Goal: Information Seeking & Learning: Learn about a topic

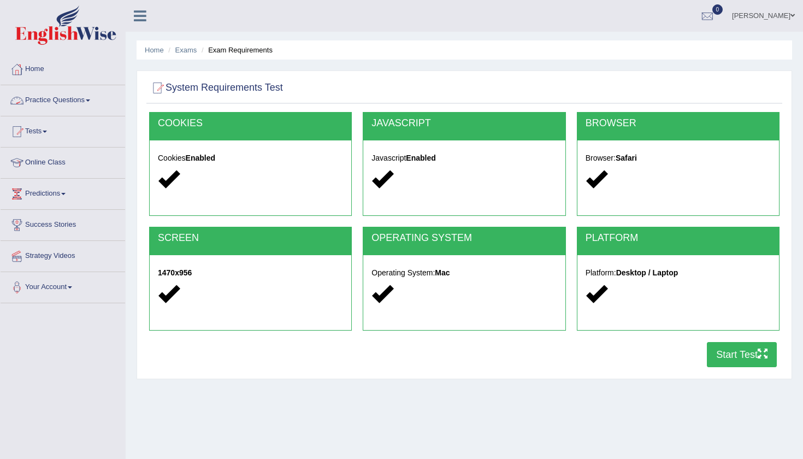
click at [73, 98] on link "Practice Questions" at bounding box center [63, 98] width 124 height 27
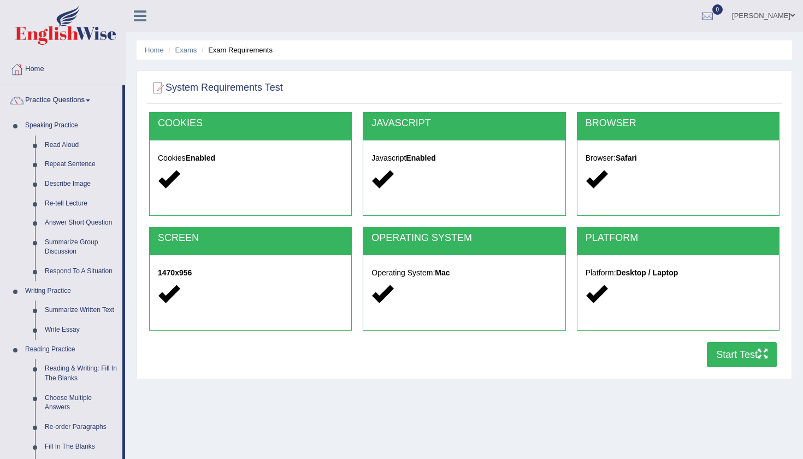
drag, startPoint x: 124, startPoint y: 409, endPoint x: 124, endPoint y: 425, distance: 16.4
click at [124, 425] on li "Practice Questions Speaking Practice Read Aloud Repeat Sentence Describe Image …" at bounding box center [63, 392] width 124 height 614
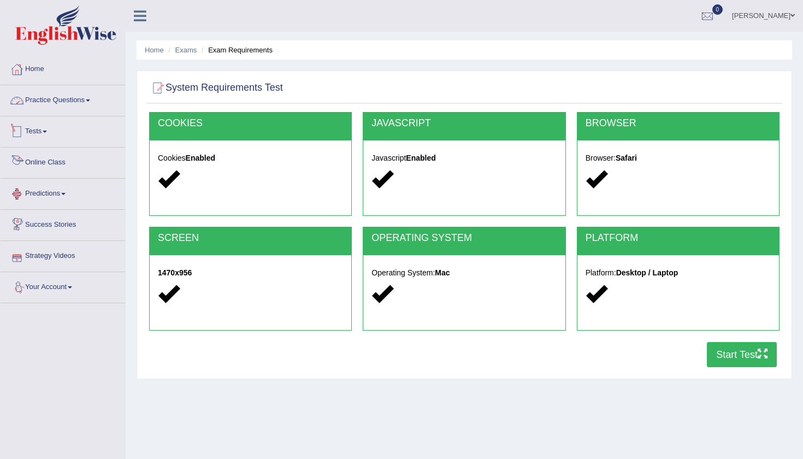
click at [79, 91] on link "Practice Questions" at bounding box center [63, 98] width 124 height 27
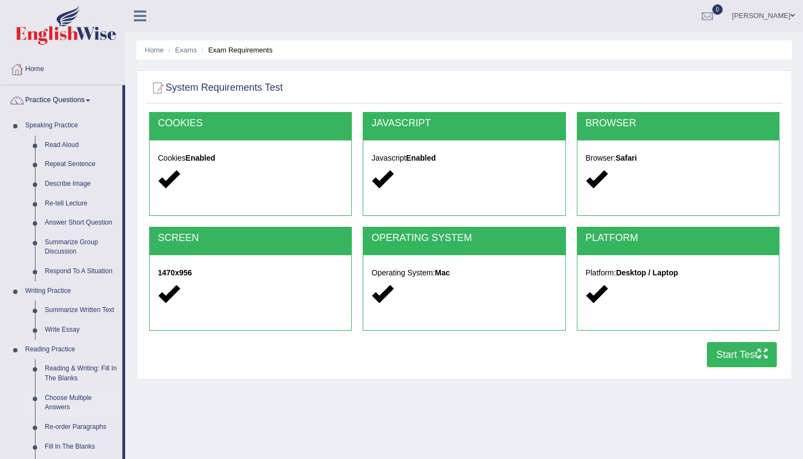
click at [62, 395] on link "Choose Multiple Answers" at bounding box center [81, 402] width 82 height 29
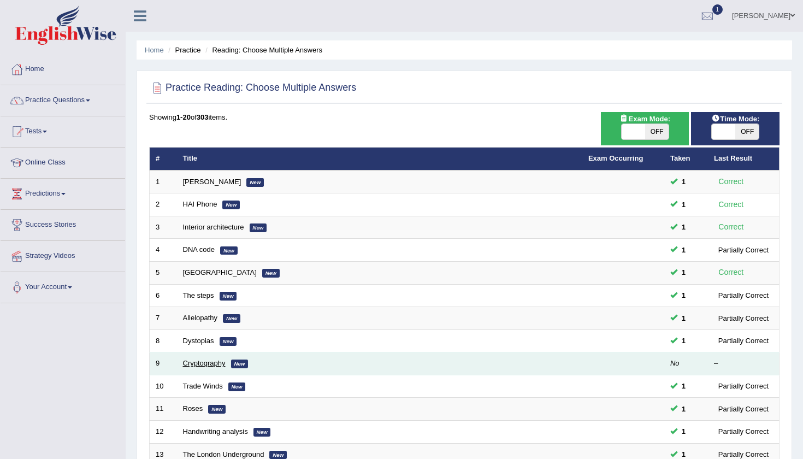
click at [205, 359] on link "Cryptography" at bounding box center [204, 363] width 43 height 8
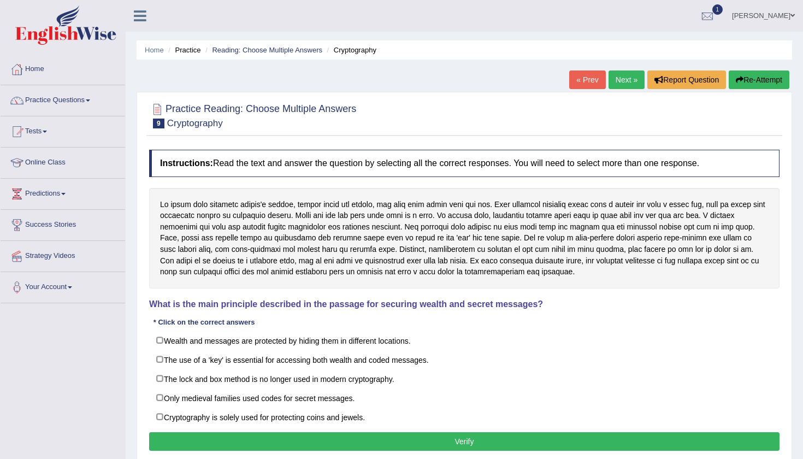
click at [205, 359] on label "The use of a 'key' is essential for accessing both wealth and coded messages." at bounding box center [464, 359] width 630 height 20
checkbox input "true"
click at [797, 359] on div "Home Practice Reading: Choose Multiple Answers Cryptography « Prev Next » Repor…" at bounding box center [464, 273] width 677 height 546
click at [492, 458] on div "Practice Reading: Choose Multiple Answers 9 Cryptography Instructions: Read the…" at bounding box center [463, 278] width 655 height 373
click at [795, 312] on div "Home Practice Reading: Choose Multiple Answers Cryptography « Prev Next » Repor…" at bounding box center [464, 273] width 677 height 546
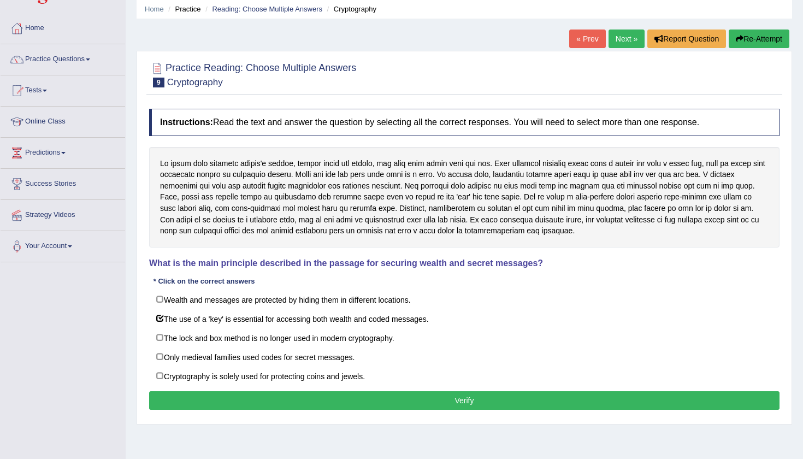
scroll to position [45, 0]
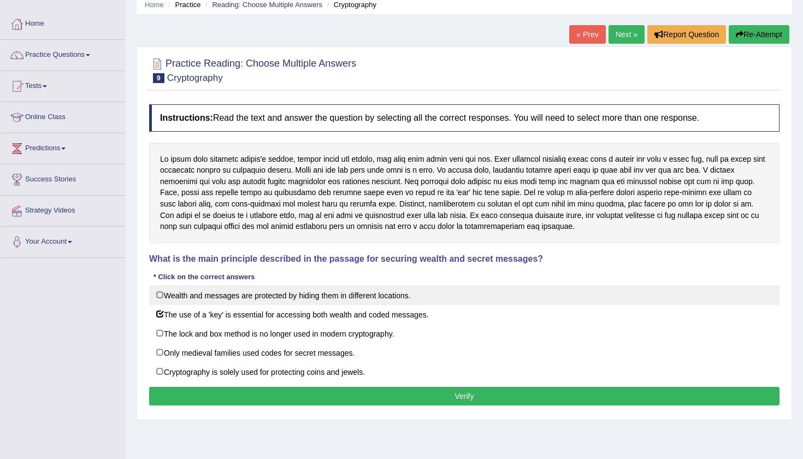
click at [160, 295] on label "Wealth and messages are protected by hiding them in different locations." at bounding box center [464, 295] width 630 height 20
checkbox input "true"
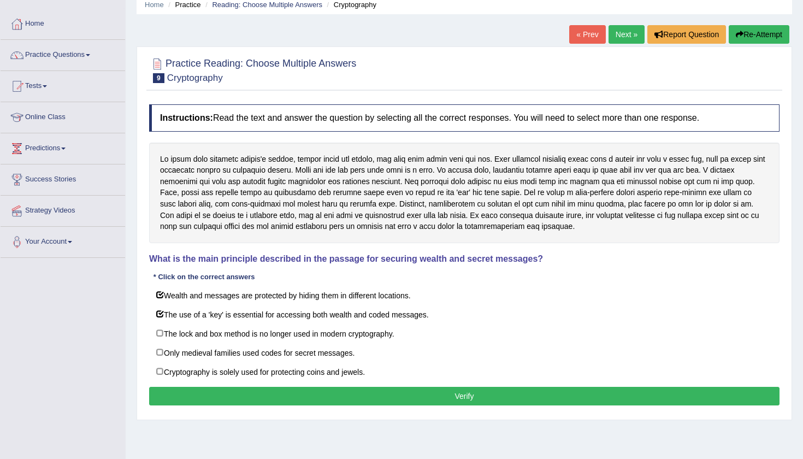
click at [498, 395] on button "Verify" at bounding box center [464, 396] width 630 height 19
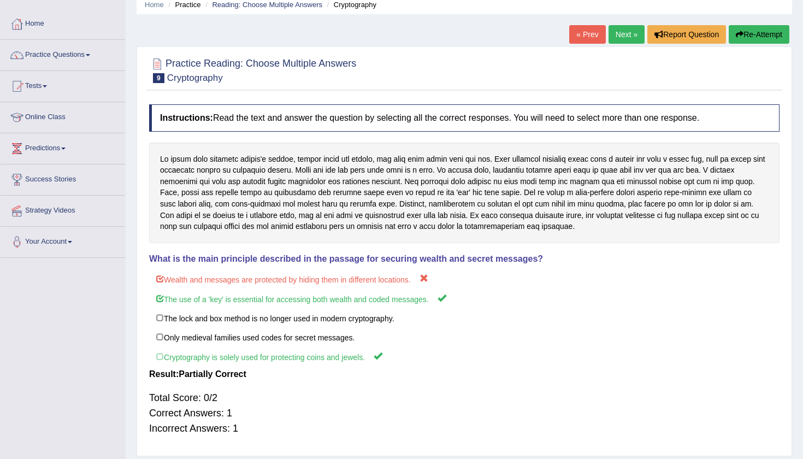
click at [641, 400] on div "Total Score: 0/2 Correct Answers: 1 Incorrect Answers: 1" at bounding box center [464, 412] width 630 height 57
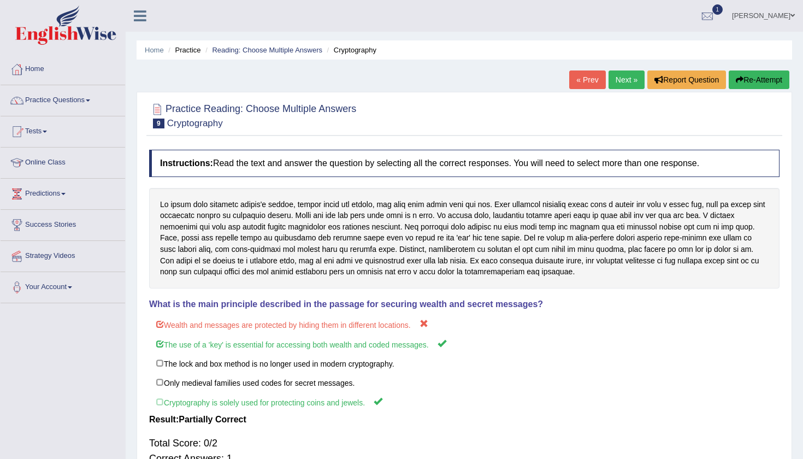
scroll to position [0, 0]
click at [621, 84] on link "Next »" at bounding box center [626, 79] width 36 height 19
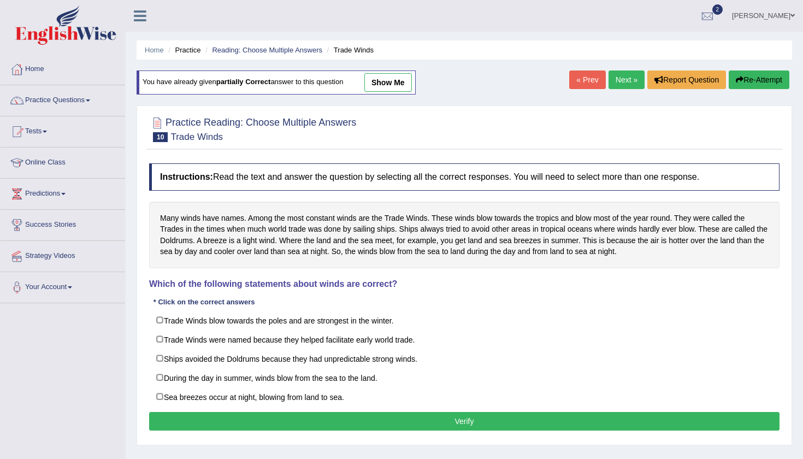
click at [799, 312] on div "Home Practice Reading: Choose Multiple Answers Trade Winds You have already giv…" at bounding box center [464, 273] width 677 height 546
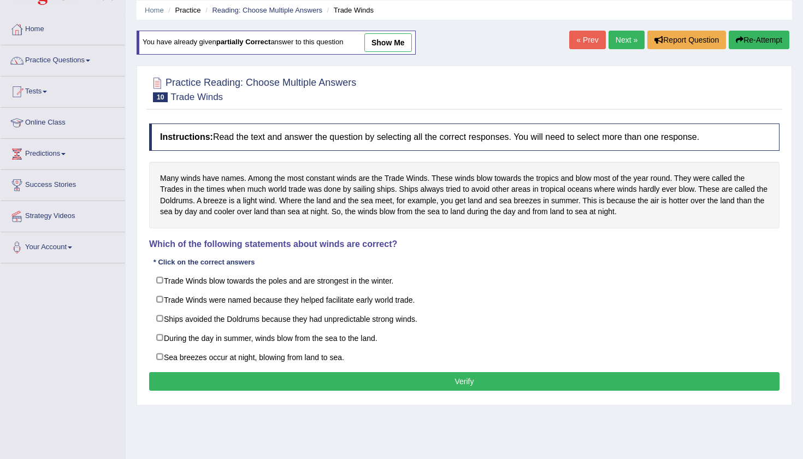
scroll to position [43, 0]
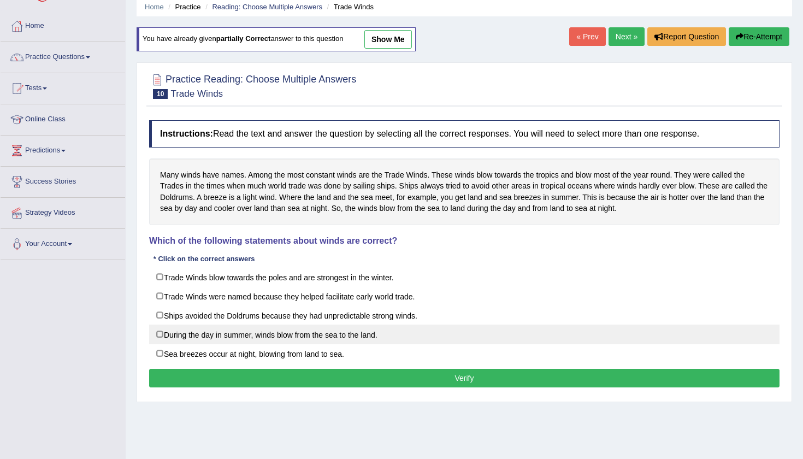
click at [151, 329] on label "During the day in summer, winds blow from the sea to the land." at bounding box center [464, 334] width 630 height 20
checkbox input "true"
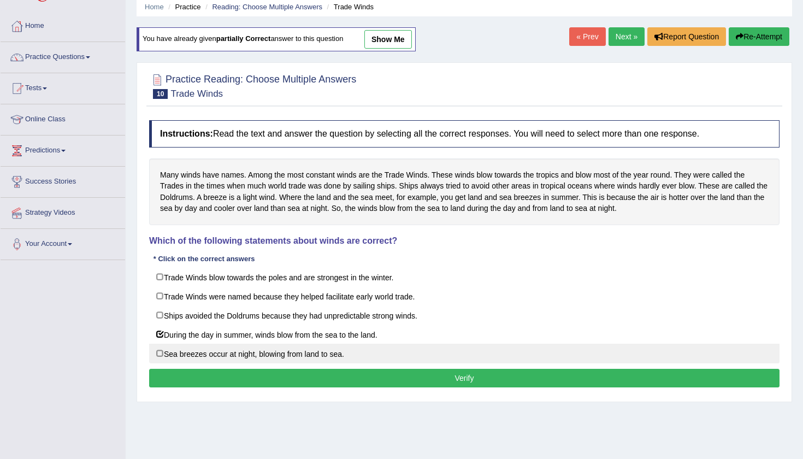
click at [161, 353] on label "Sea breezes occur at night, blowing from land to sea." at bounding box center [464, 353] width 630 height 20
checkbox input "true"
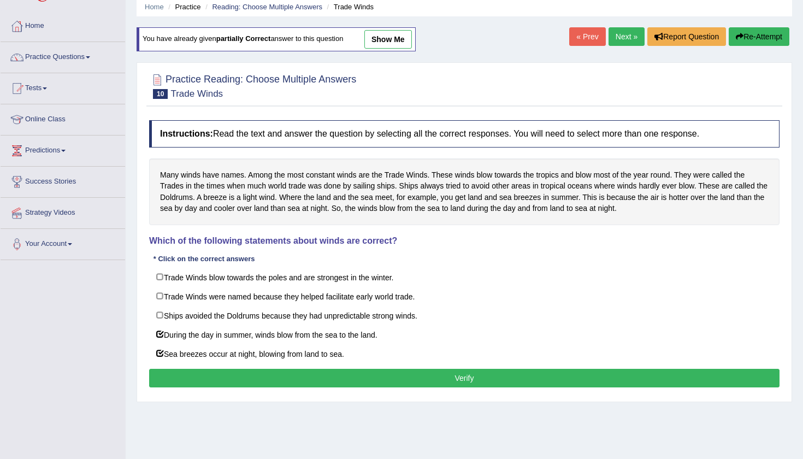
click at [472, 374] on button "Verify" at bounding box center [464, 377] width 630 height 19
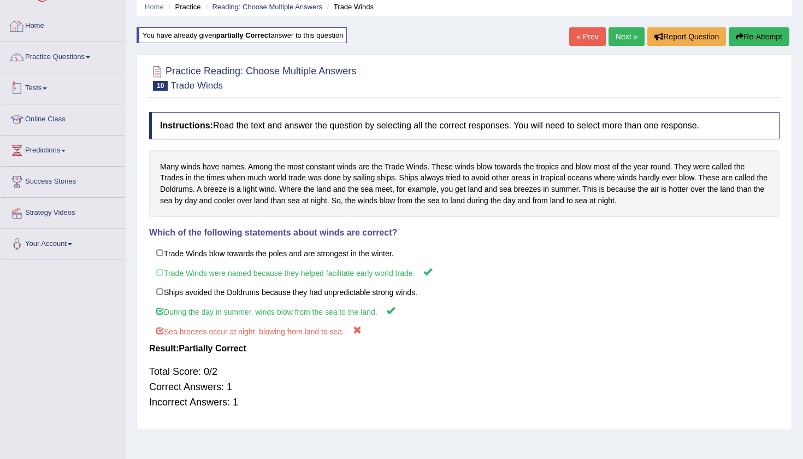
click at [50, 56] on link "Practice Questions" at bounding box center [63, 55] width 124 height 27
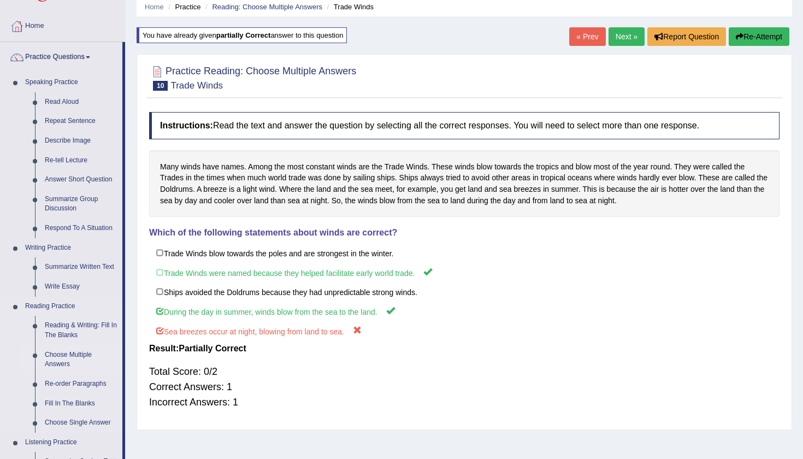
click at [78, 352] on link "Choose Multiple Answers" at bounding box center [81, 359] width 82 height 29
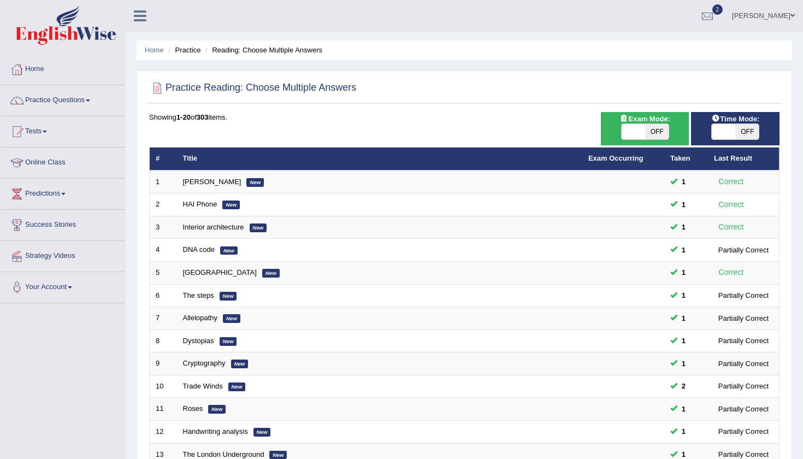
click at [56, 412] on div "Toggle navigation Home Practice Questions Speaking Practice Read Aloud Repeat S…" at bounding box center [401, 358] width 803 height 717
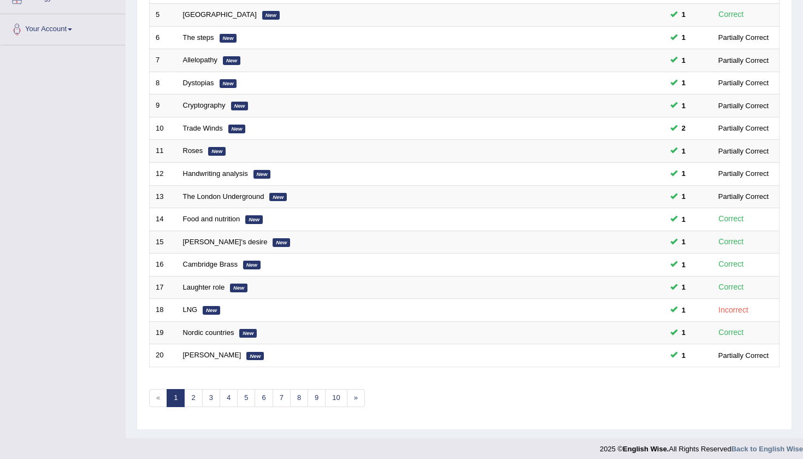
scroll to position [257, 0]
click at [194, 390] on link "2" at bounding box center [193, 398] width 18 height 18
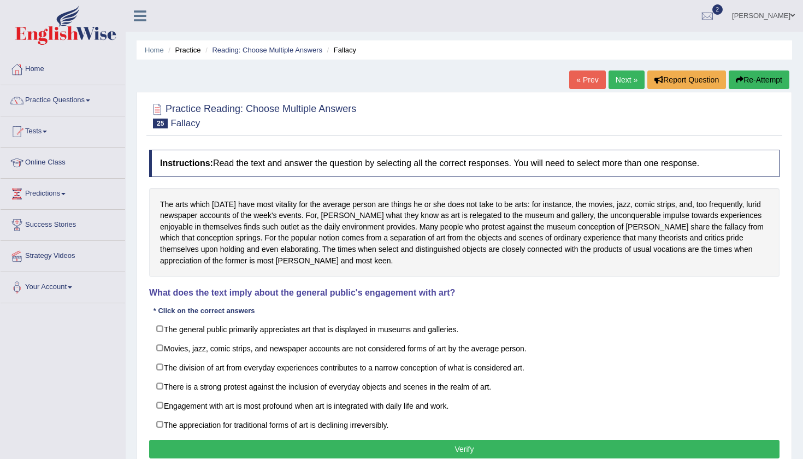
click at [106, 346] on div "Toggle navigation Home Practice Questions Speaking Practice Read Aloud Repeat S…" at bounding box center [401, 284] width 803 height 568
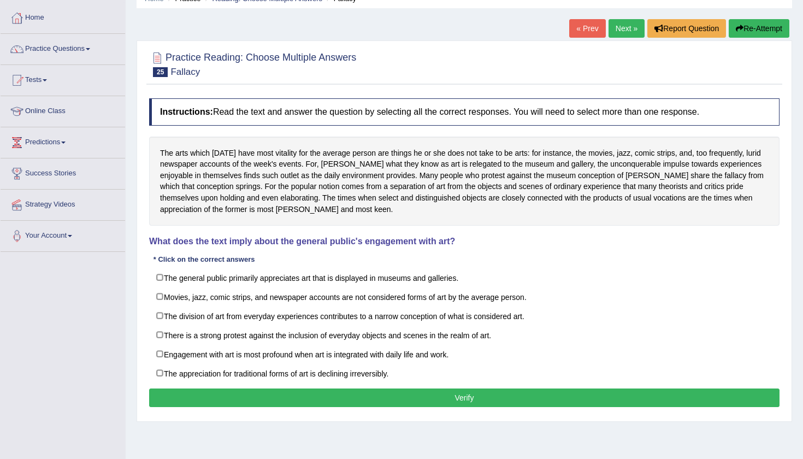
scroll to position [55, 0]
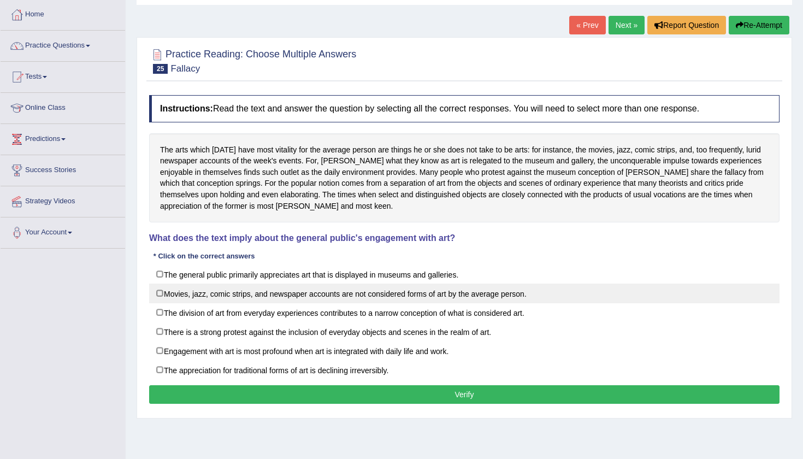
click at [159, 292] on label "Movies, jazz, comic strips, and newspaper accounts are not considered forms of …" at bounding box center [464, 293] width 630 height 20
checkbox input "true"
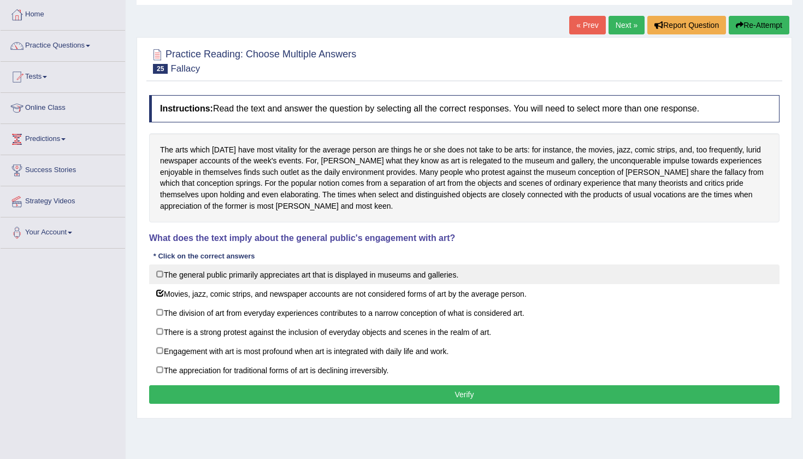
click at [159, 270] on label "The general public primarily appreciates art that is displayed in museums and g…" at bounding box center [464, 274] width 630 height 20
checkbox input "true"
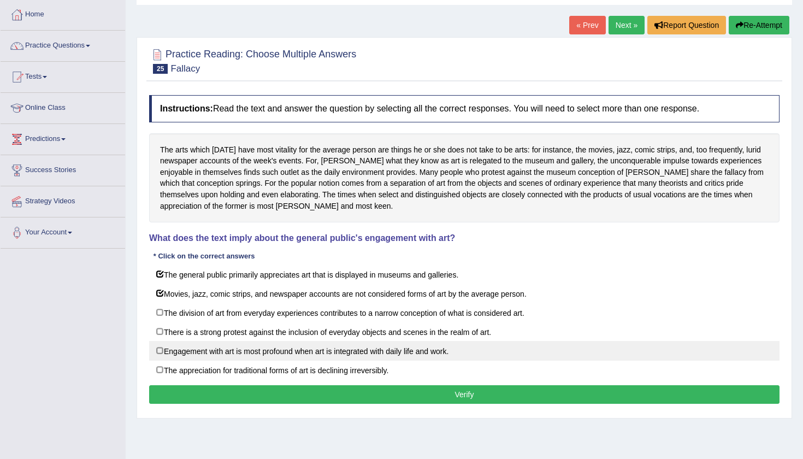
click at [161, 349] on label "Engagement with art is most profound when art is integrated with daily life and…" at bounding box center [464, 351] width 630 height 20
checkbox input "true"
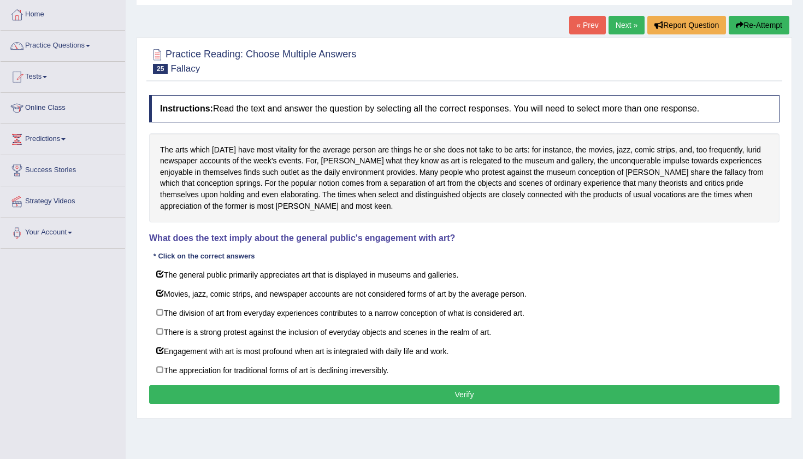
click at [422, 397] on button "Verify" at bounding box center [464, 394] width 630 height 19
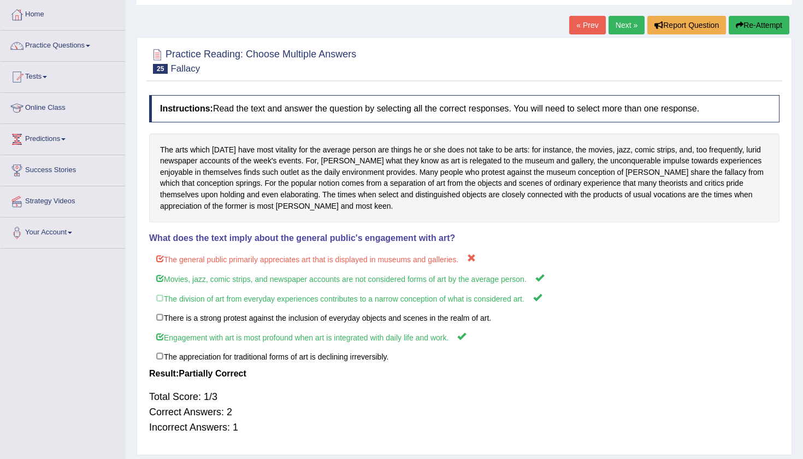
click at [627, 20] on link "Next »" at bounding box center [626, 25] width 36 height 19
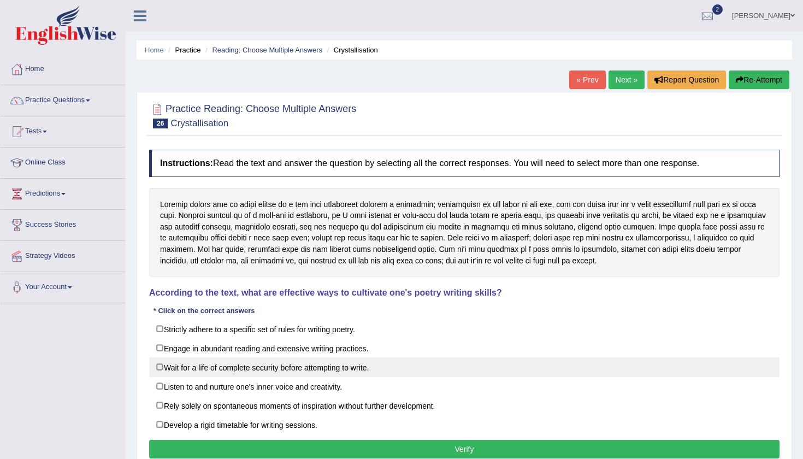
click at [613, 361] on label "Wait for a life of complete security before attempting to write." at bounding box center [464, 367] width 630 height 20
checkbox input "true"
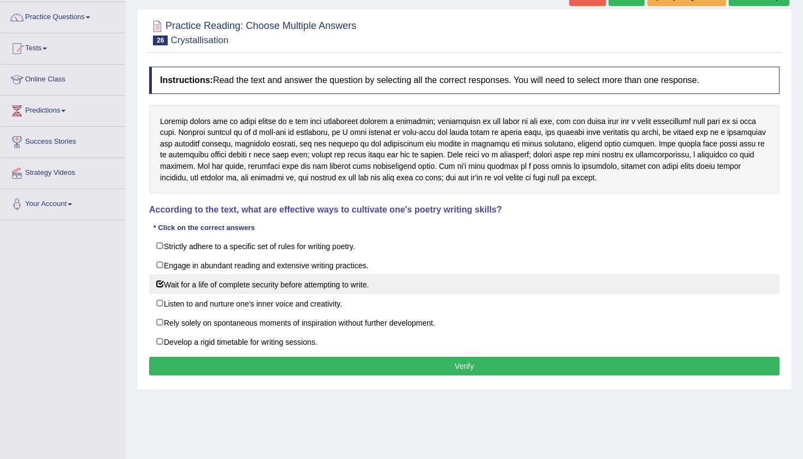
scroll to position [86, 0]
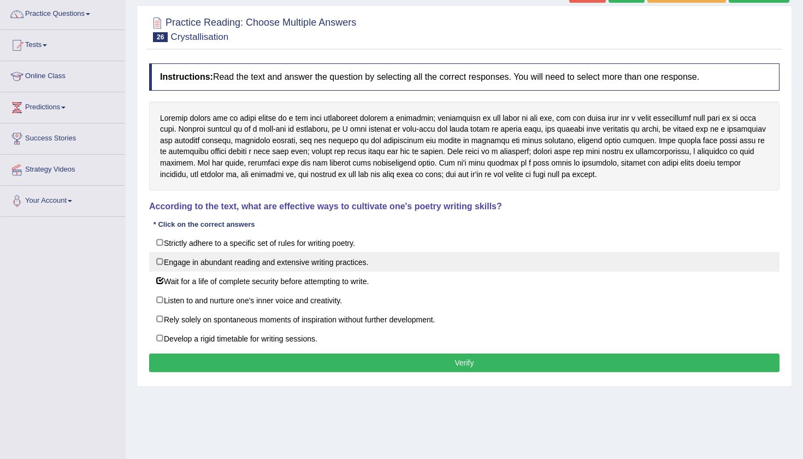
click at [161, 260] on label "Engage in abundant reading and extensive writing practices." at bounding box center [464, 262] width 630 height 20
checkbox input "true"
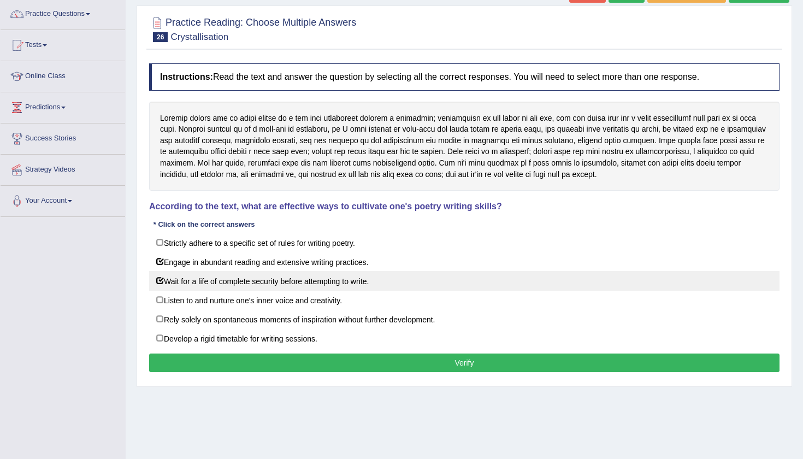
click at [160, 277] on label "Wait for a life of complete security before attempting to write." at bounding box center [464, 281] width 630 height 20
checkbox input "false"
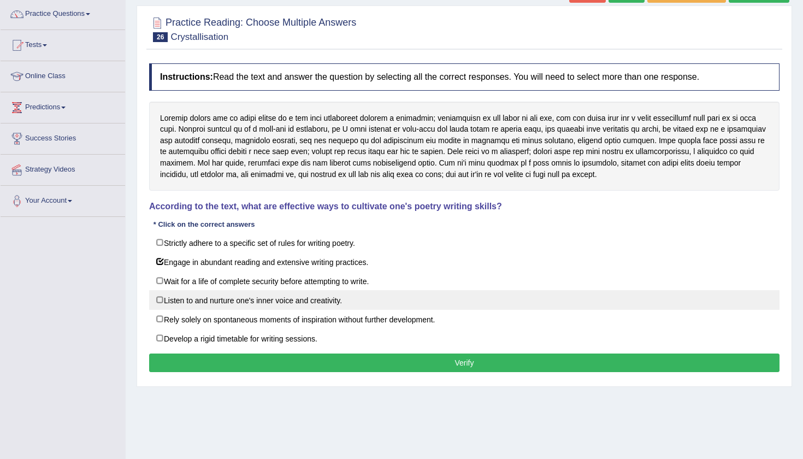
click at [161, 297] on label "Listen to and nurture one's inner voice and creativity." at bounding box center [464, 300] width 630 height 20
checkbox input "true"
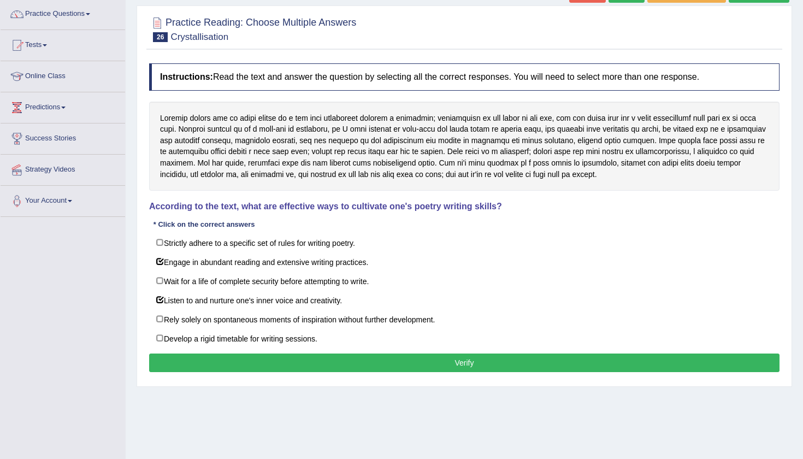
click at [248, 367] on button "Verify" at bounding box center [464, 362] width 630 height 19
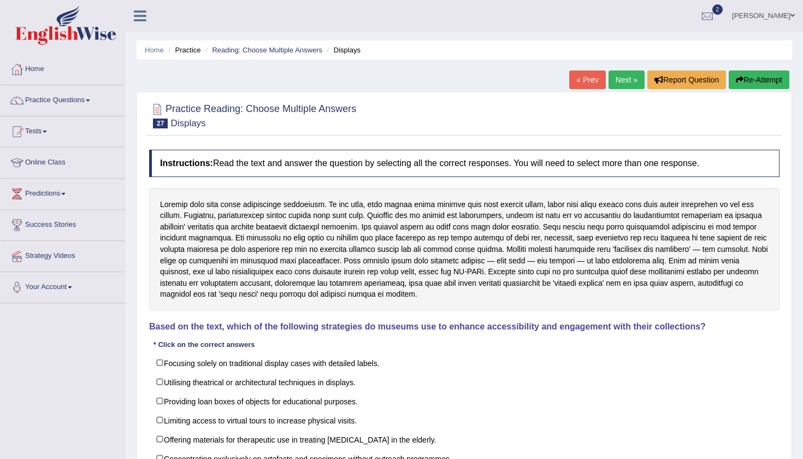
click at [126, 370] on div "Home Practice Reading: Choose Multiple Answers Displays « Prev Next » Report Qu…" at bounding box center [464, 273] width 677 height 546
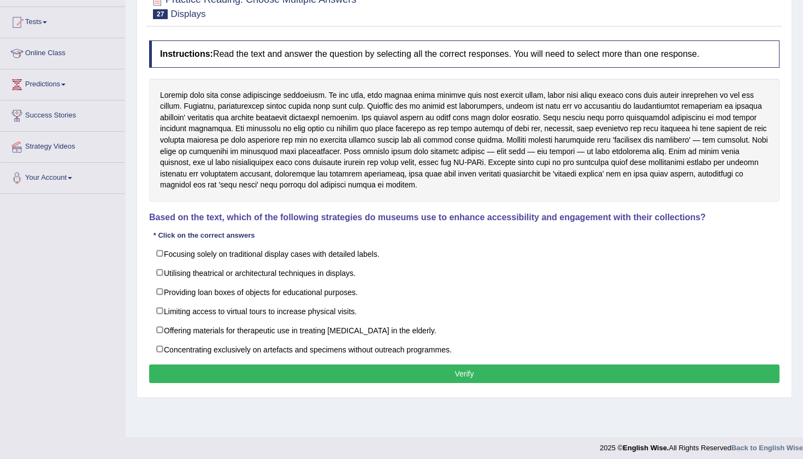
scroll to position [110, 0]
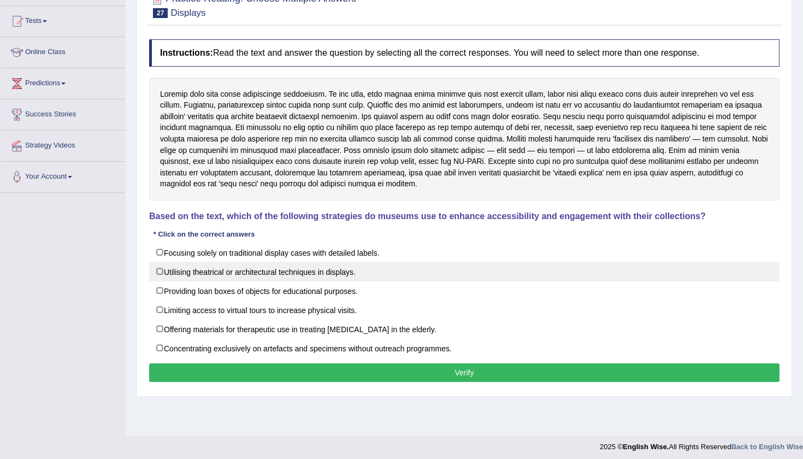
click at [161, 269] on label "Utilising theatrical or architectural techniques in displays." at bounding box center [464, 271] width 630 height 20
checkbox input "true"
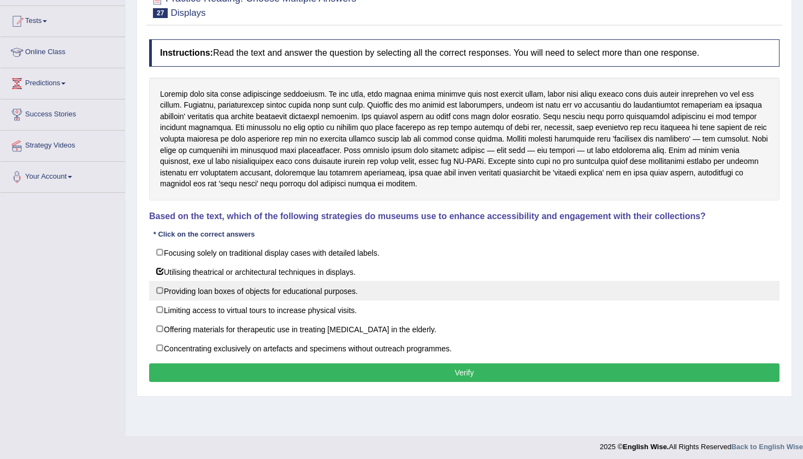
click at [159, 288] on label "Providing loan boxes of objects for educational purposes." at bounding box center [464, 291] width 630 height 20
checkbox input "true"
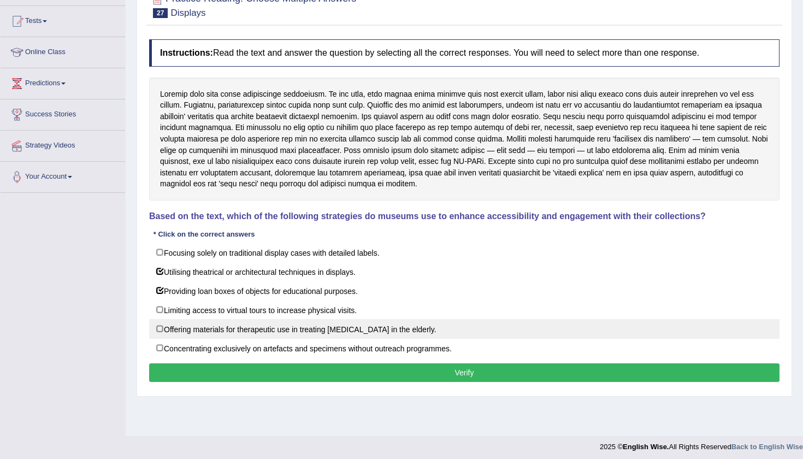
click at [162, 325] on label "Offering materials for therapeutic use in treating memory loss in the elderly." at bounding box center [464, 329] width 630 height 20
checkbox input "true"
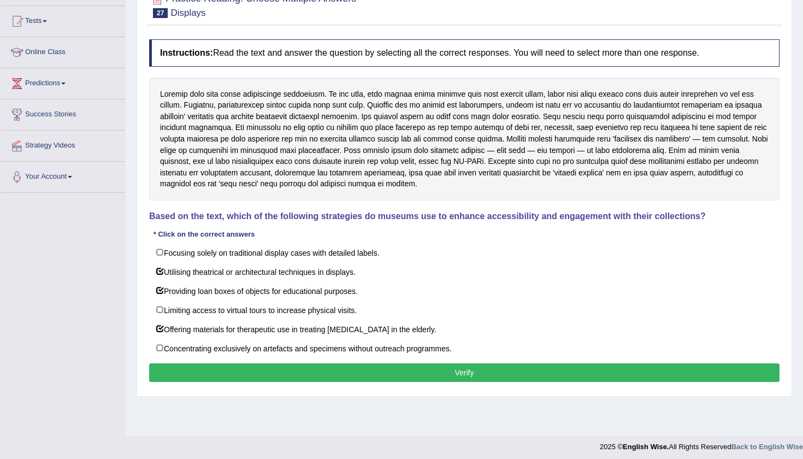
click at [347, 370] on button "Verify" at bounding box center [464, 372] width 630 height 19
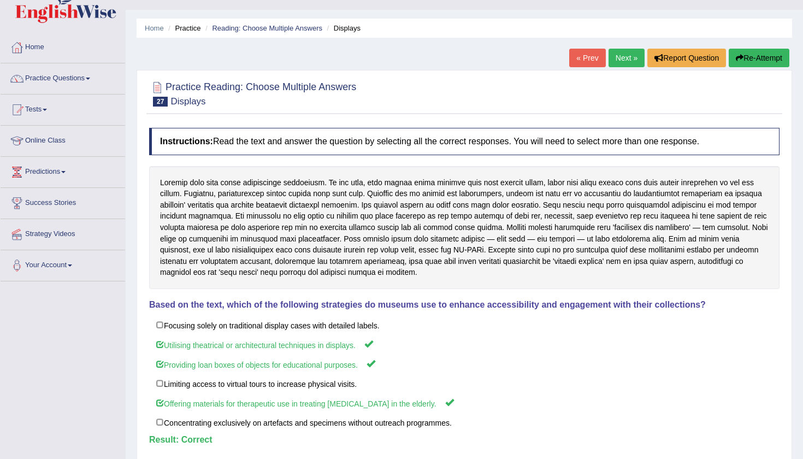
scroll to position [13, 0]
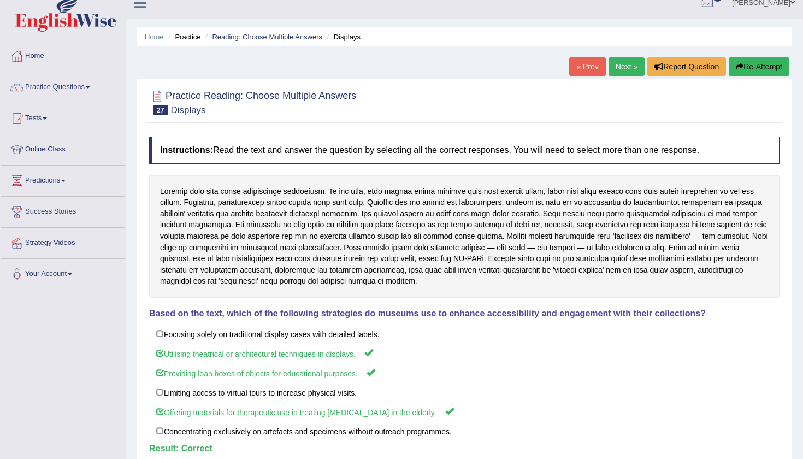
click at [626, 71] on link "Next »" at bounding box center [626, 66] width 36 height 19
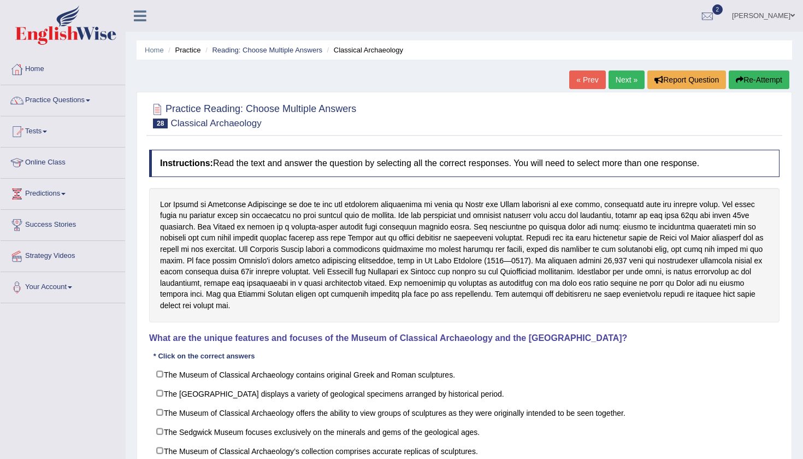
click at [795, 356] on div "Home Practice Reading: Choose Multiple Answers Classical Archaeology « Prev Nex…" at bounding box center [464, 273] width 677 height 546
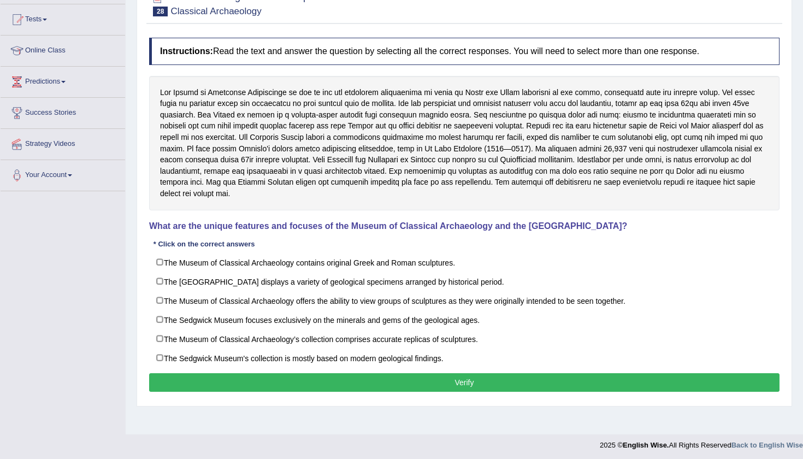
scroll to position [115, 0]
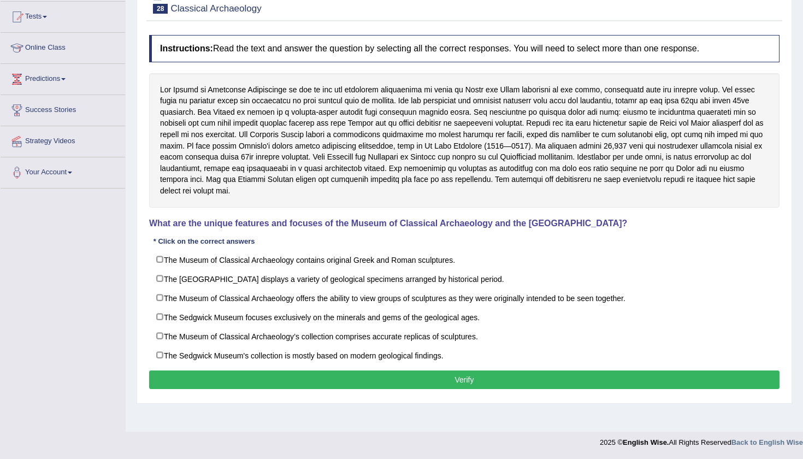
click at [129, 411] on div "Home Practice Reading: Choose Multiple Answers Classical Archaeology « Prev Nex…" at bounding box center [464, 158] width 677 height 546
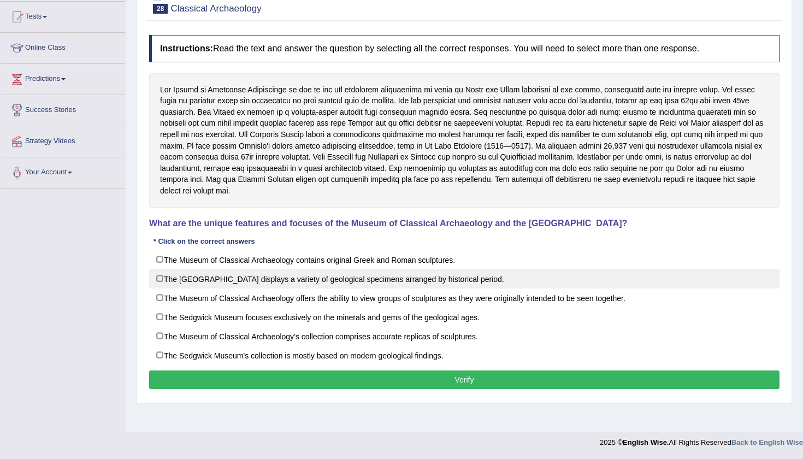
click at [158, 276] on label "The Sedgwick Museum displays a variety of geological specimens arranged by hist…" at bounding box center [464, 279] width 630 height 20
checkbox input "true"
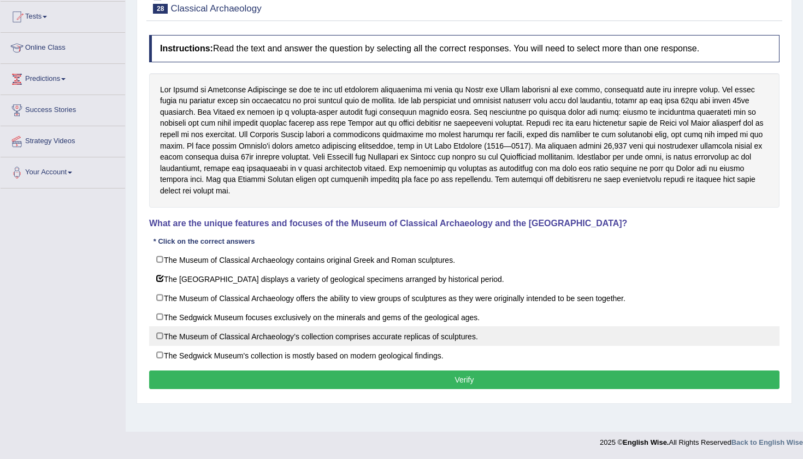
click at [161, 330] on label "The Museum of Classical Archaeology’s collection comprises accurate replicas of…" at bounding box center [464, 336] width 630 height 20
checkbox input "true"
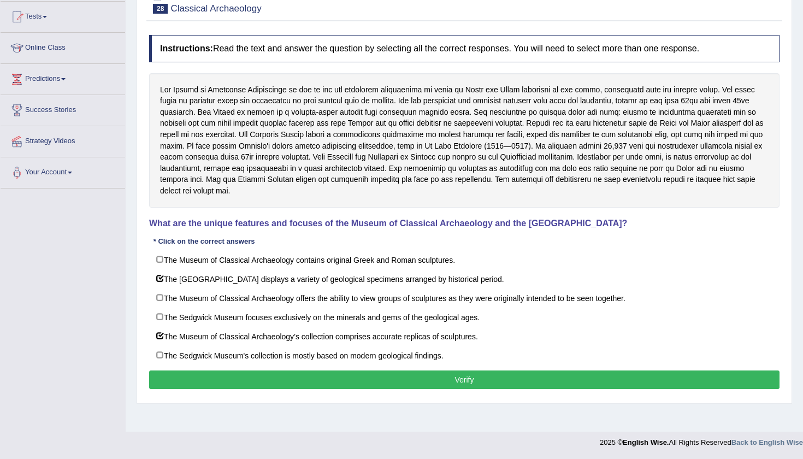
click at [301, 370] on button "Verify" at bounding box center [464, 379] width 630 height 19
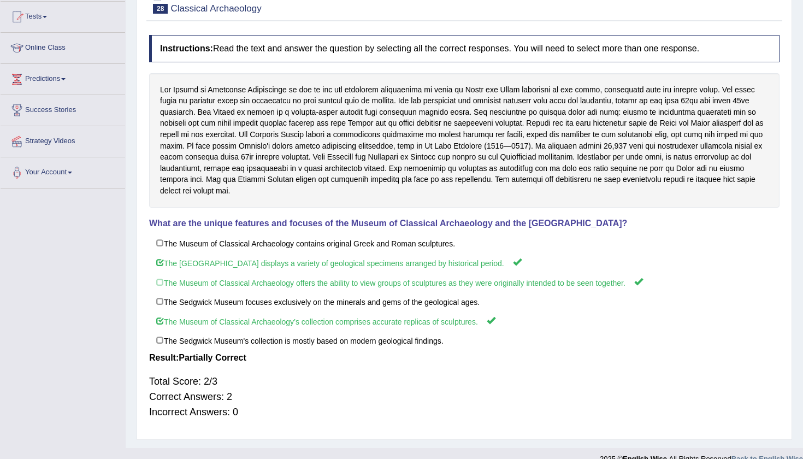
click at [663, 17] on div "Practice Reading: Choose Multiple Answers 28 Classical Archaeology" at bounding box center [463, 2] width 635 height 38
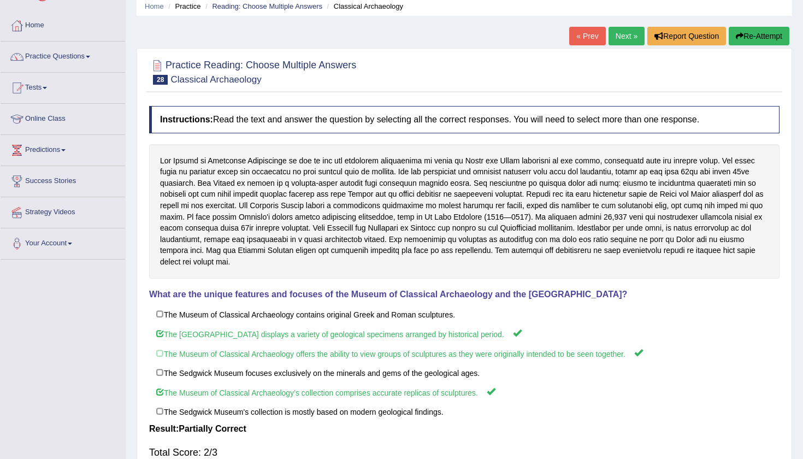
scroll to position [43, 0]
click at [618, 39] on link "Next »" at bounding box center [626, 36] width 36 height 19
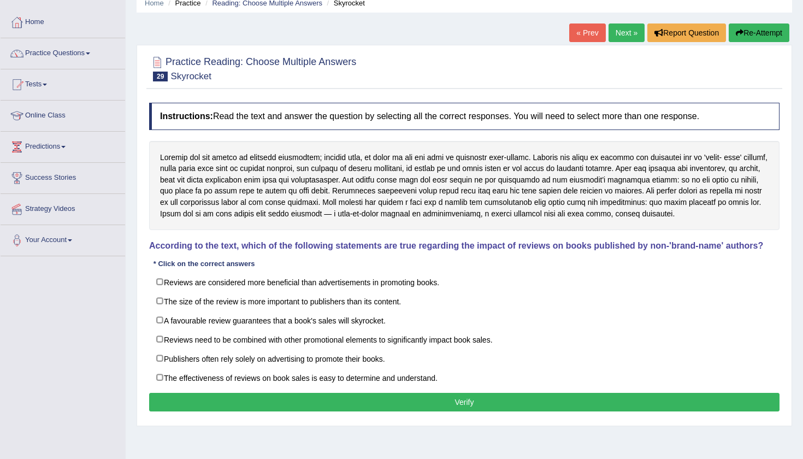
scroll to position [62, 0]
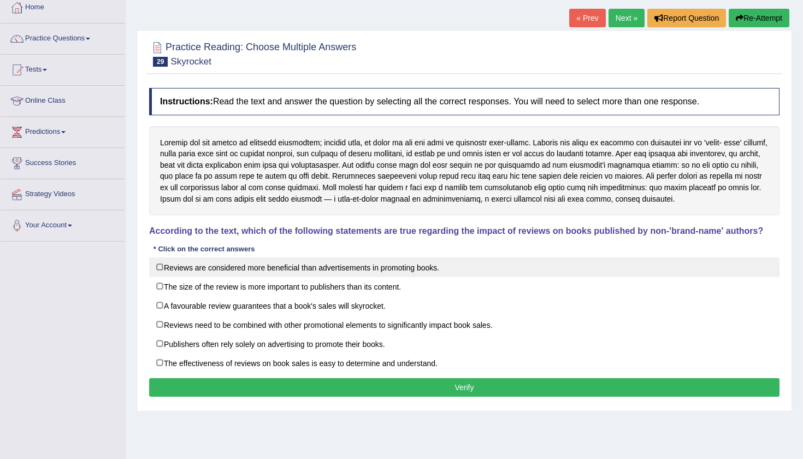
click at [159, 268] on label "Reviews are considered more beneficial than advertisements in promoting books." at bounding box center [464, 267] width 630 height 20
checkbox input "true"
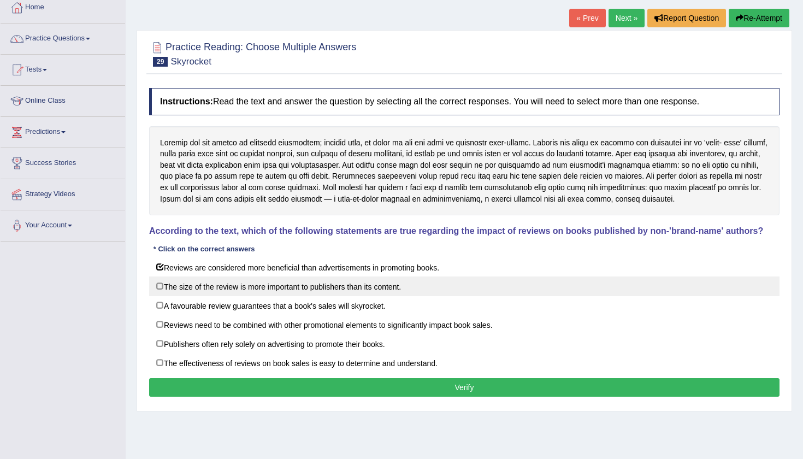
click at [159, 286] on label "The size of the review is more important to publishers than its content." at bounding box center [464, 286] width 630 height 20
checkbox input "true"
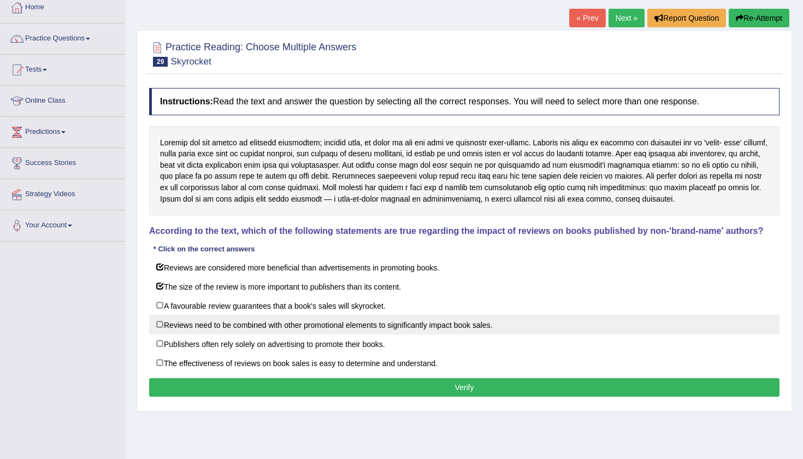
click at [158, 320] on label "Reviews need to be combined with other promotional elements to significantly im…" at bounding box center [464, 324] width 630 height 20
checkbox input "true"
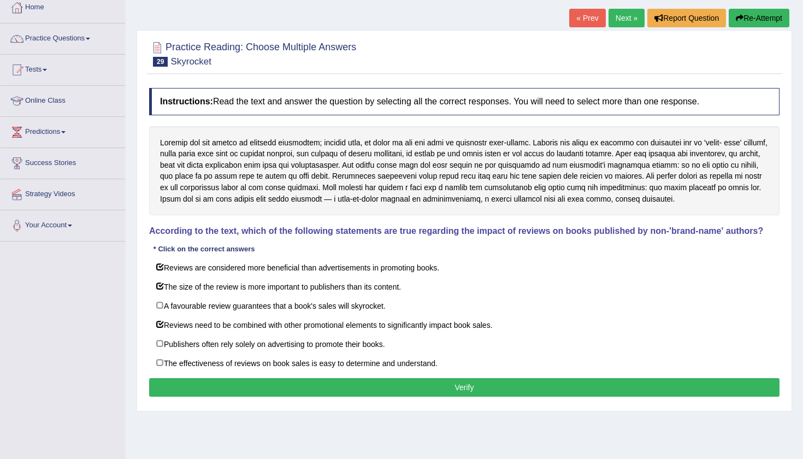
click at [209, 388] on button "Verify" at bounding box center [464, 387] width 630 height 19
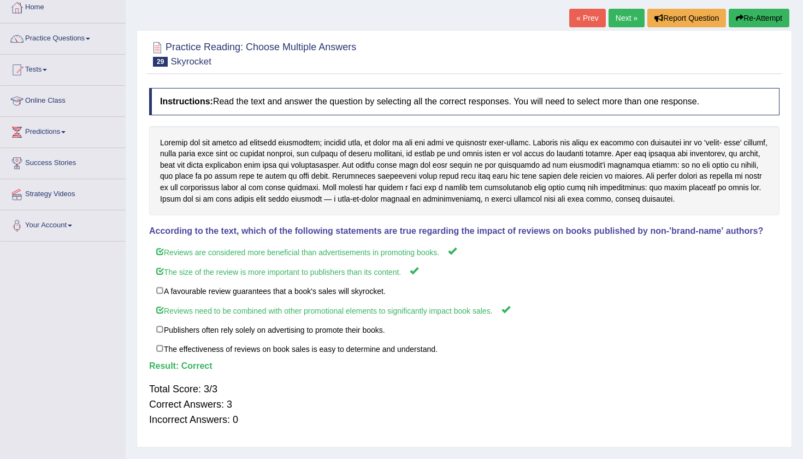
click at [617, 16] on link "Next »" at bounding box center [626, 18] width 36 height 19
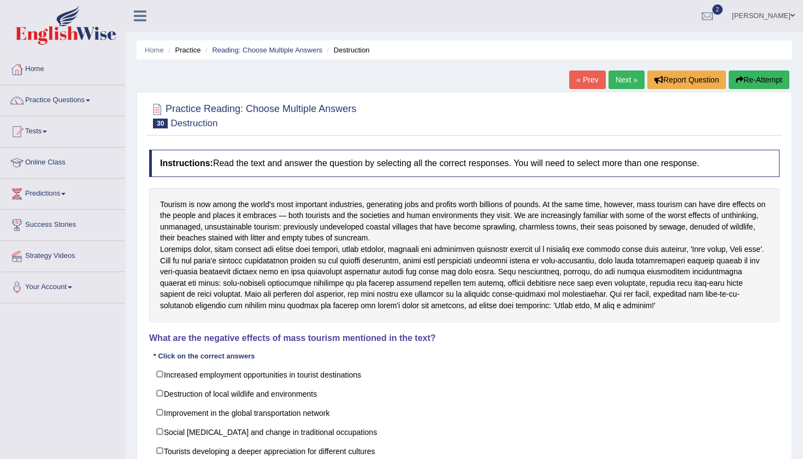
click at [799, 380] on div "Home Practice Reading: Choose Multiple Answers Destruction « Prev Next » Report…" at bounding box center [464, 273] width 677 height 546
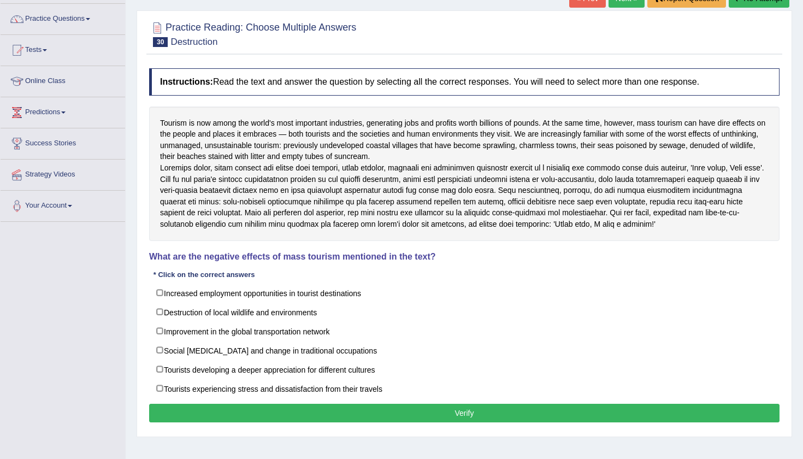
scroll to position [118, 0]
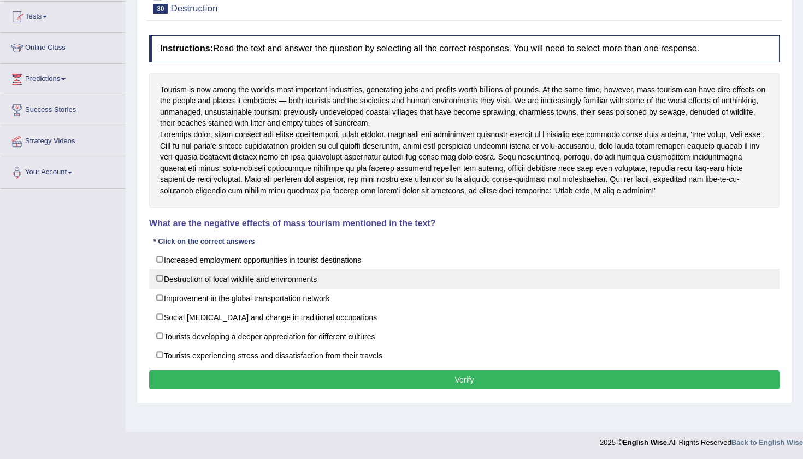
click at [161, 283] on label "Destruction of local wildlife and environments" at bounding box center [464, 279] width 630 height 20
checkbox input "true"
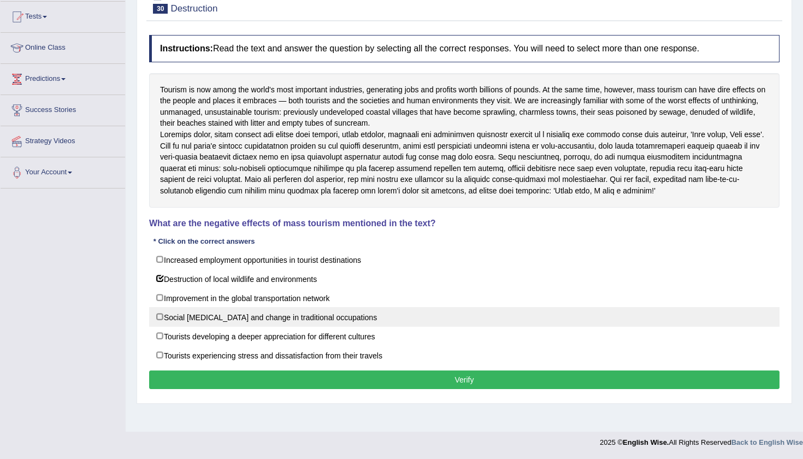
click at [159, 318] on label "Social dislocation and change in traditional occupations" at bounding box center [464, 317] width 630 height 20
checkbox input "true"
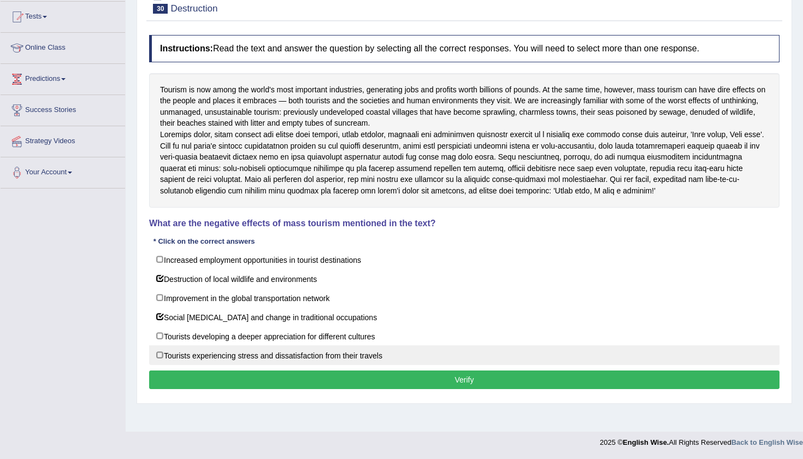
click at [157, 356] on label "Tourists experiencing stress and dissatisfaction from their travels" at bounding box center [464, 355] width 630 height 20
checkbox input "true"
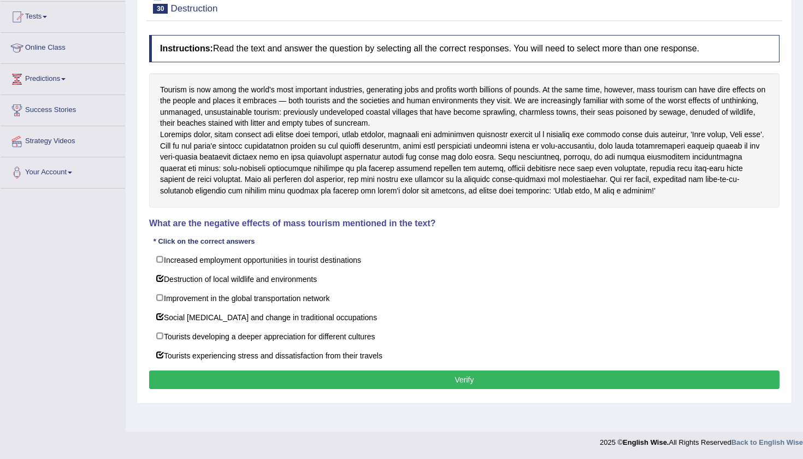
click at [448, 389] on button "Verify" at bounding box center [464, 379] width 630 height 19
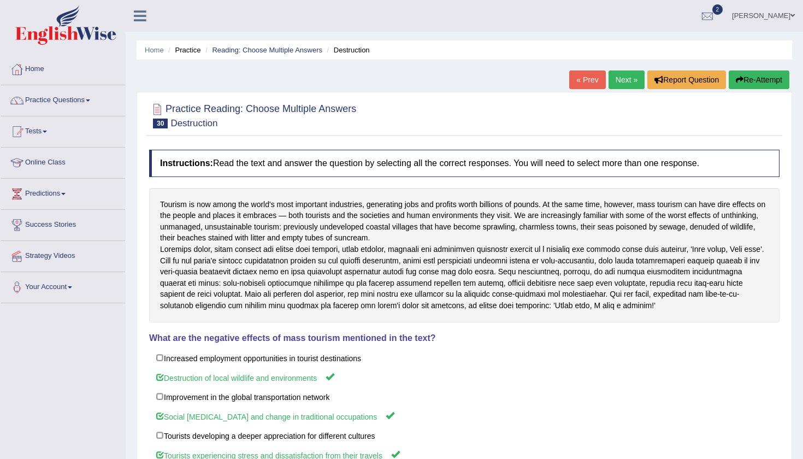
scroll to position [0, 0]
click at [621, 75] on link "Next »" at bounding box center [626, 79] width 36 height 19
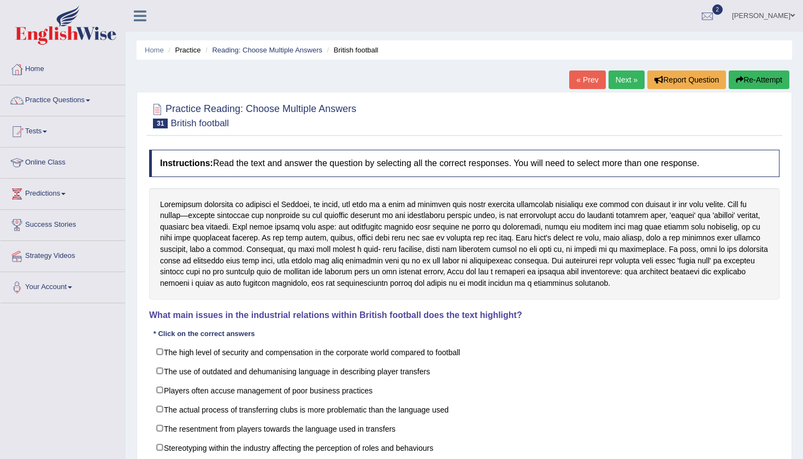
click at [799, 355] on div "Home Practice Reading: Choose Multiple Answers British football « Prev Next » R…" at bounding box center [464, 273] width 677 height 546
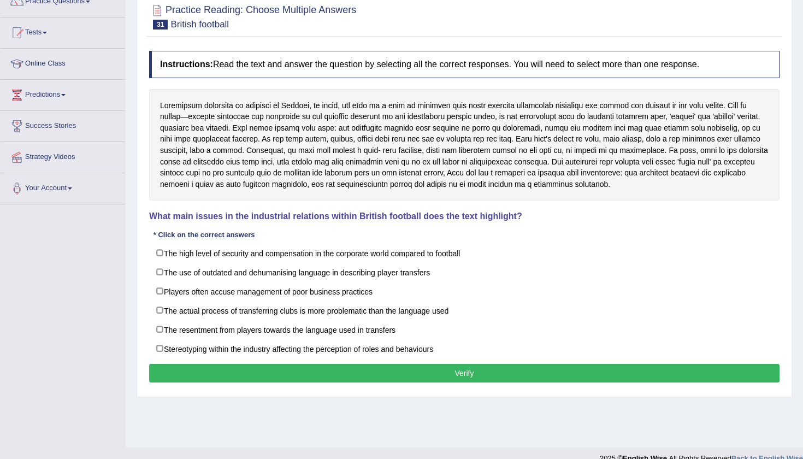
scroll to position [108, 0]
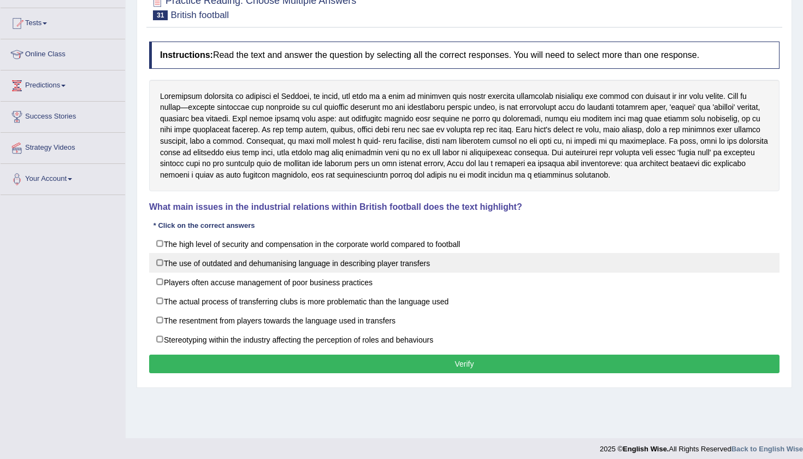
click at [162, 258] on label "The use of outdated and dehumanising language in describing player transfers" at bounding box center [464, 263] width 630 height 20
checkbox input "true"
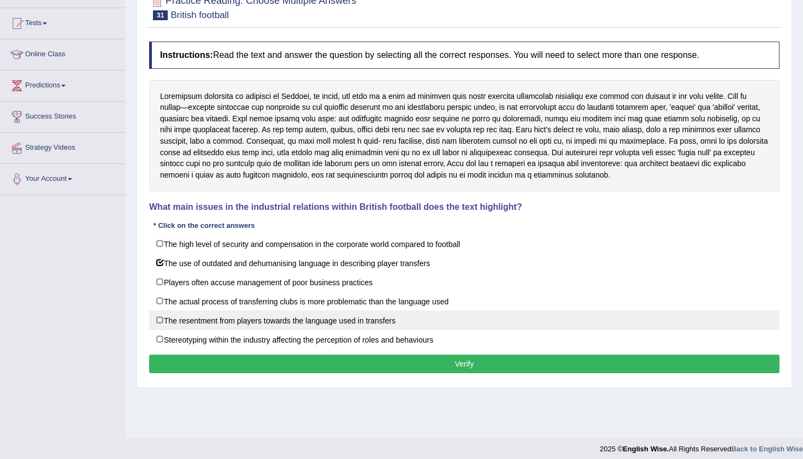
click at [161, 317] on label "The resentment from players towards the language used in transfers" at bounding box center [464, 320] width 630 height 20
checkbox input "true"
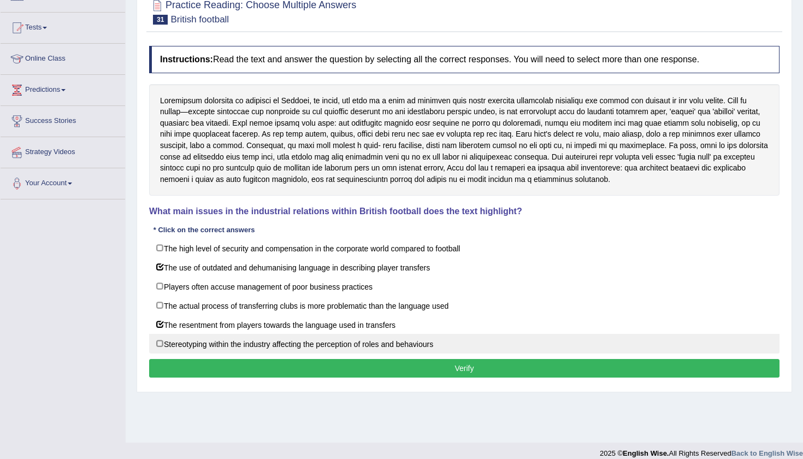
click at [159, 341] on label "Stereotyping within the industry affecting the perception of roles and behaviou…" at bounding box center [464, 344] width 630 height 20
checkbox input "true"
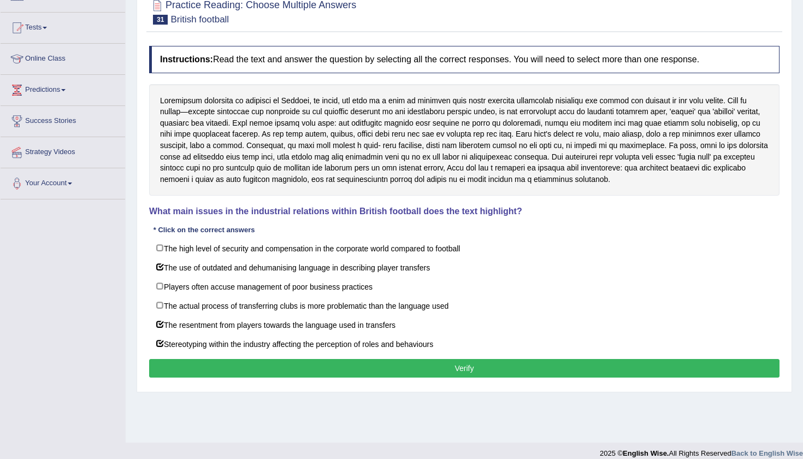
click at [397, 368] on button "Verify" at bounding box center [464, 368] width 630 height 19
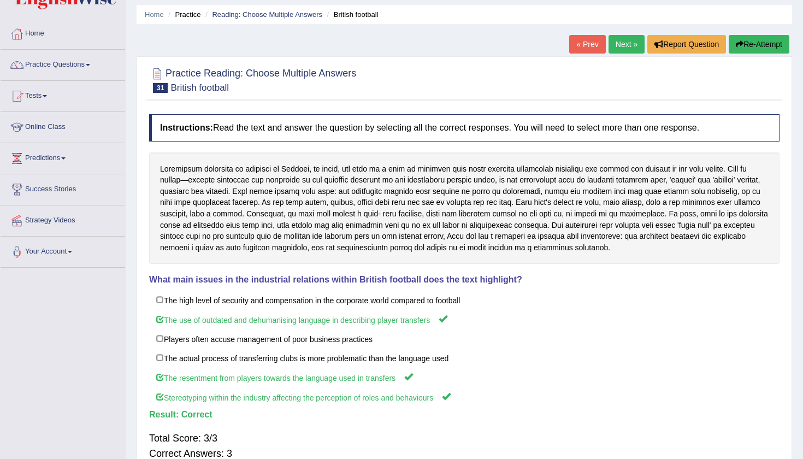
scroll to position [34, 0]
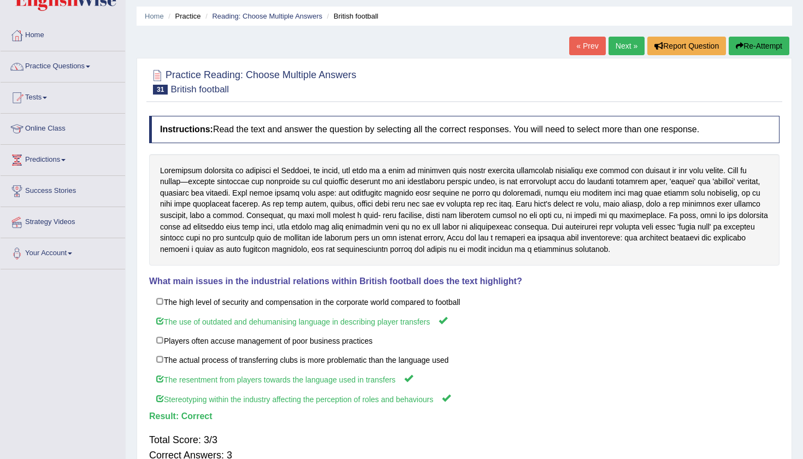
click at [615, 43] on link "Next »" at bounding box center [626, 46] width 36 height 19
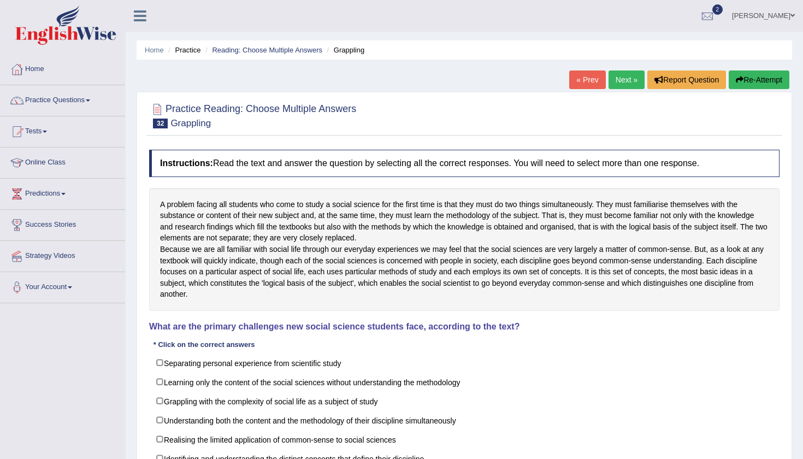
click at [801, 368] on div "Home Practice Reading: Choose Multiple Answers Grappling « Prev Next » Report Q…" at bounding box center [464, 273] width 677 height 546
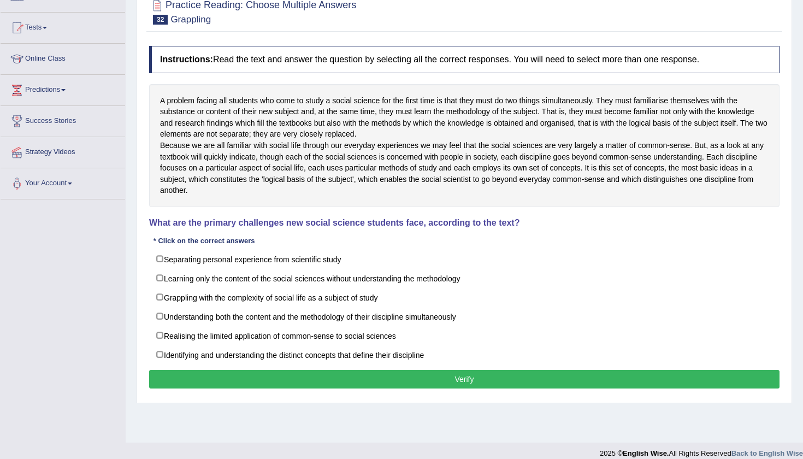
scroll to position [107, 0]
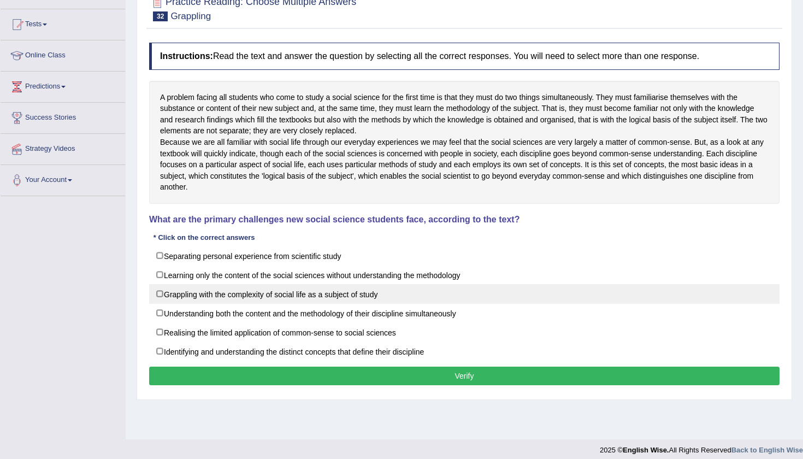
click at [161, 304] on label "Grappling with the complexity of social life as a subject of study" at bounding box center [464, 294] width 630 height 20
checkbox input "true"
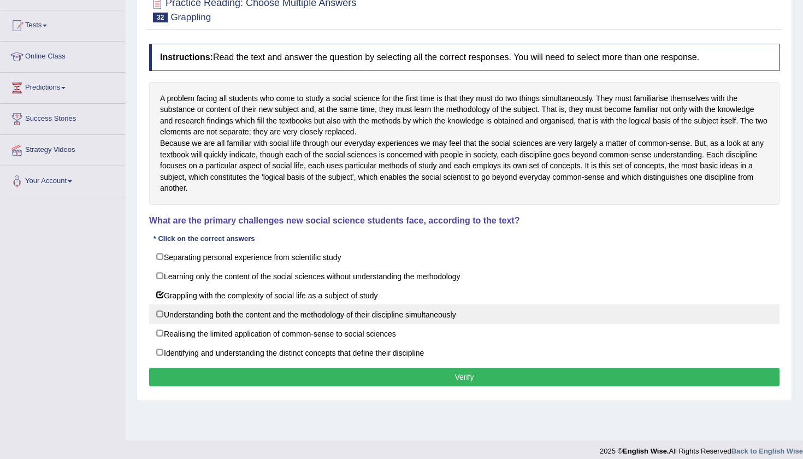
click at [159, 321] on label "Understanding both the content and the methodology of their discipline simultan…" at bounding box center [464, 314] width 630 height 20
checkbox input "true"
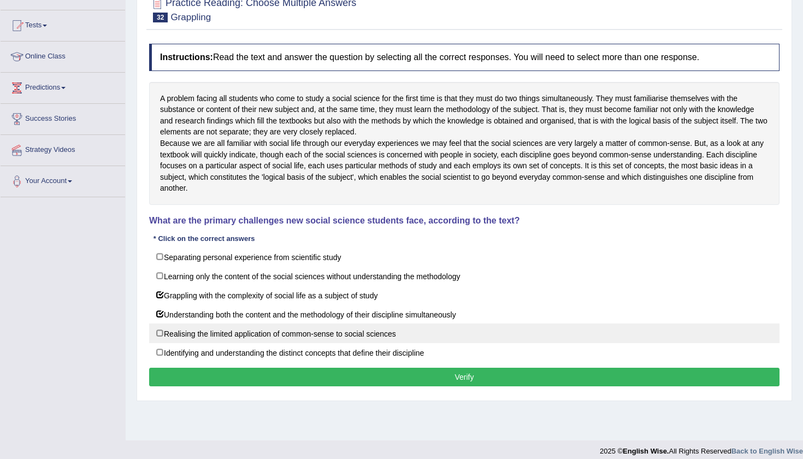
click at [159, 336] on label "Realising the limited application of common-sense to social sciences" at bounding box center [464, 333] width 630 height 20
checkbox input "true"
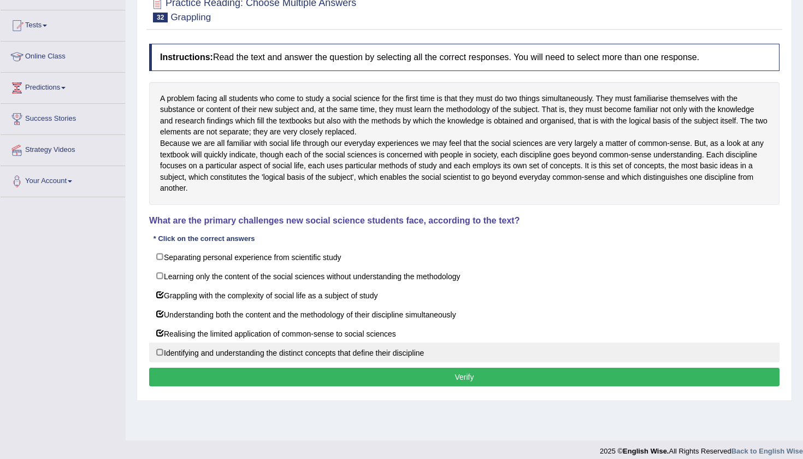
click at [212, 362] on label "Identifying and understanding the distinct concepts that define their discipline" at bounding box center [464, 352] width 630 height 20
checkbox input "true"
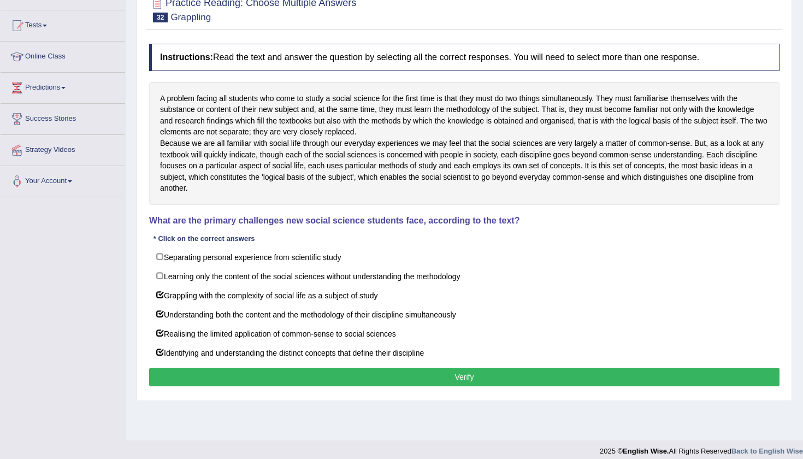
click at [273, 394] on div "Instructions: Read the text and answer the question by selecting all the correc…" at bounding box center [463, 216] width 635 height 356
click at [277, 386] on button "Verify" at bounding box center [464, 376] width 630 height 19
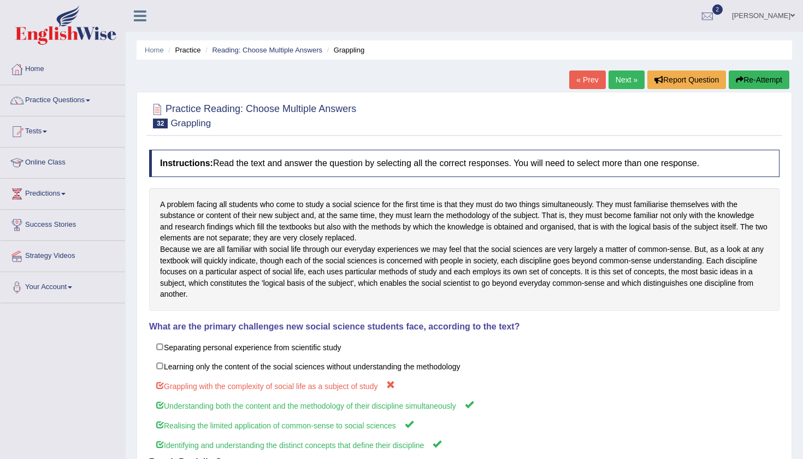
scroll to position [0, 0]
